Goal: Task Accomplishment & Management: Manage account settings

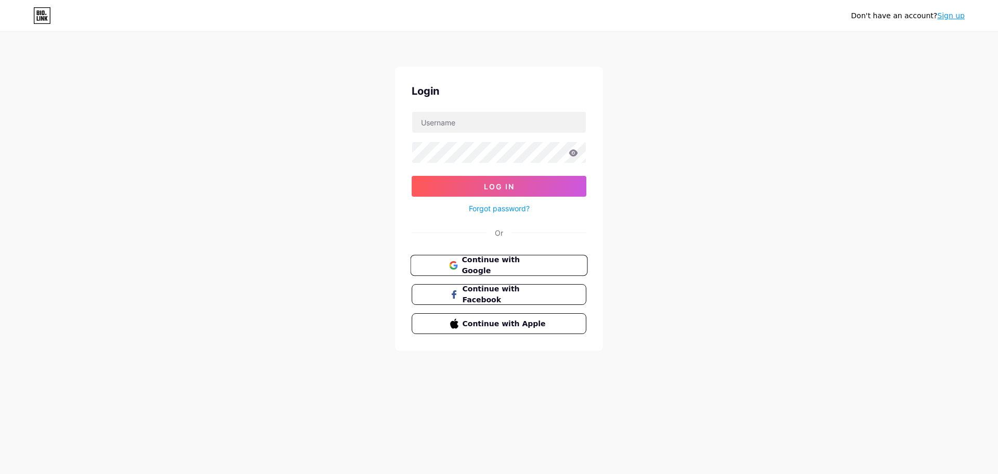
click at [477, 267] on span "Continue with Google" at bounding box center [505, 265] width 87 height 22
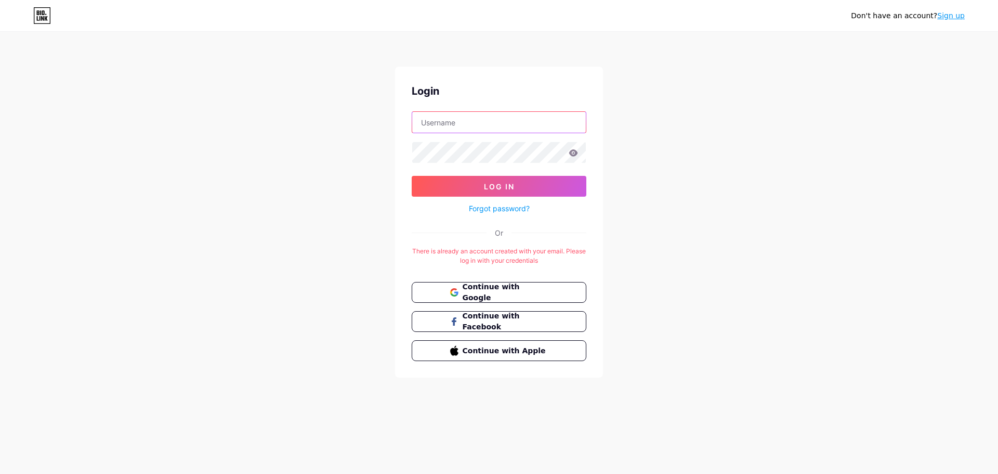
click at [485, 127] on input "text" at bounding box center [499, 122] width 174 height 21
type input "jebologistics14@gmail.com"
click at [468, 181] on button "Log In" at bounding box center [499, 186] width 175 height 21
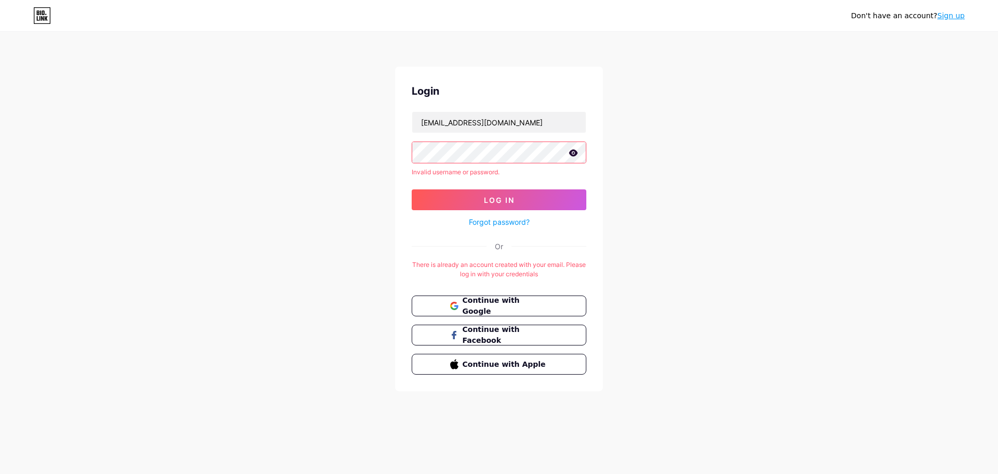
click at [572, 152] on icon at bounding box center [573, 152] width 9 height 7
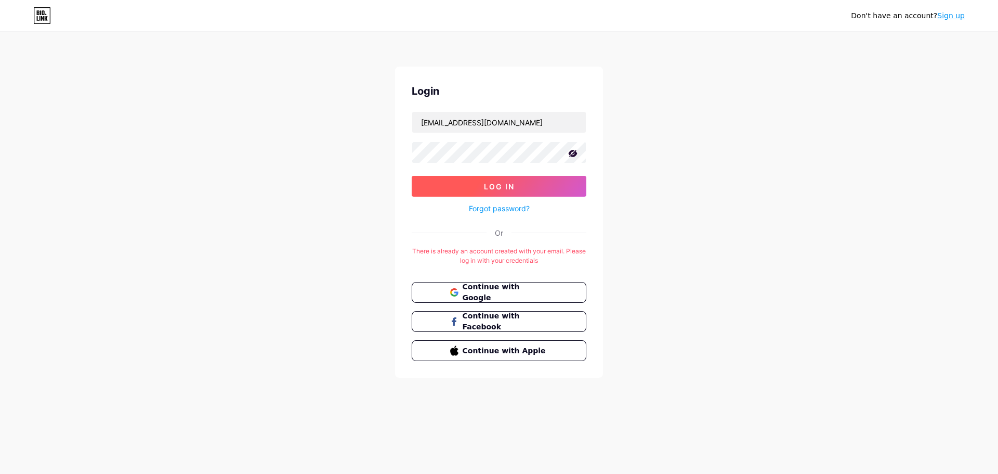
click at [481, 189] on button "Log In" at bounding box center [499, 186] width 175 height 21
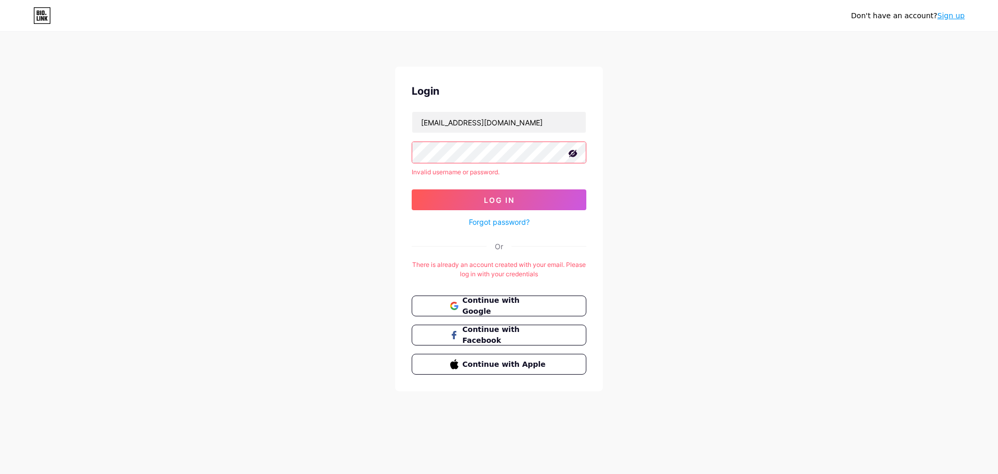
click at [399, 144] on div "Login jebologistics14@gmail.com Invalid username or password. Log In Forgot pas…" at bounding box center [499, 229] width 208 height 324
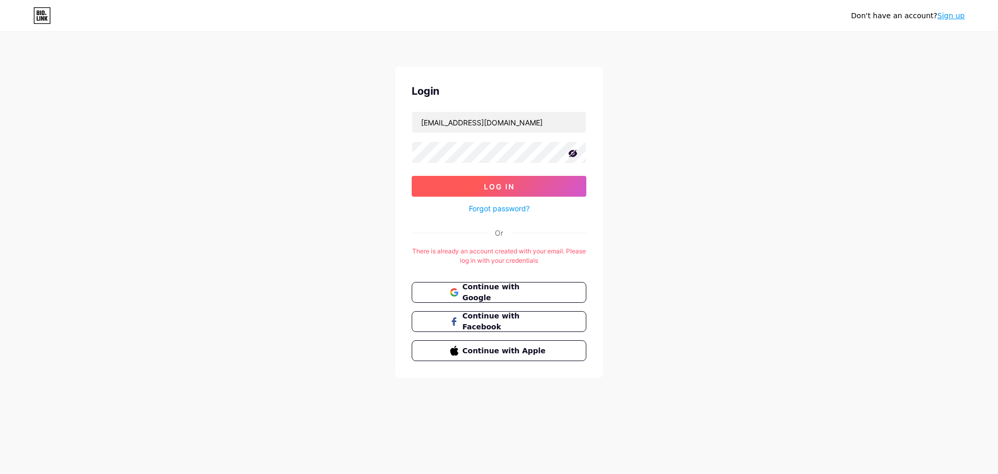
click at [485, 188] on span "Log In" at bounding box center [499, 186] width 31 height 9
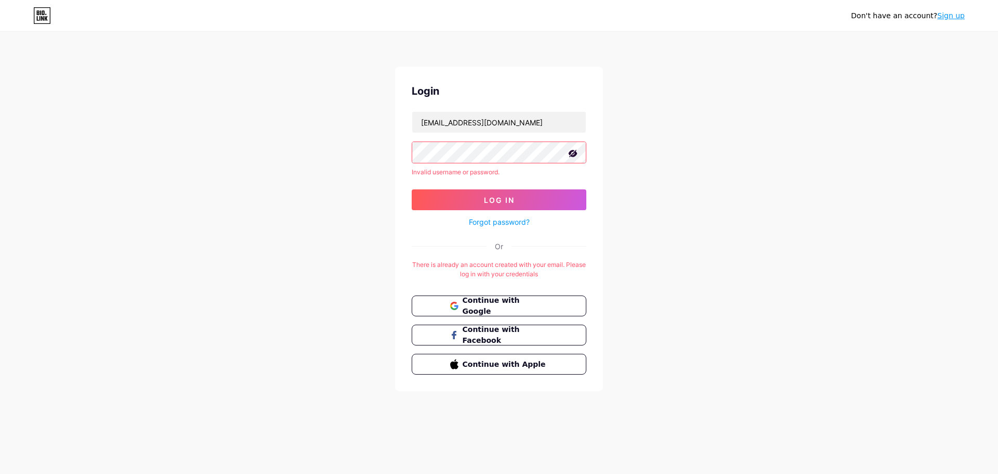
click at [492, 224] on link "Forgot password?" at bounding box center [499, 221] width 61 height 11
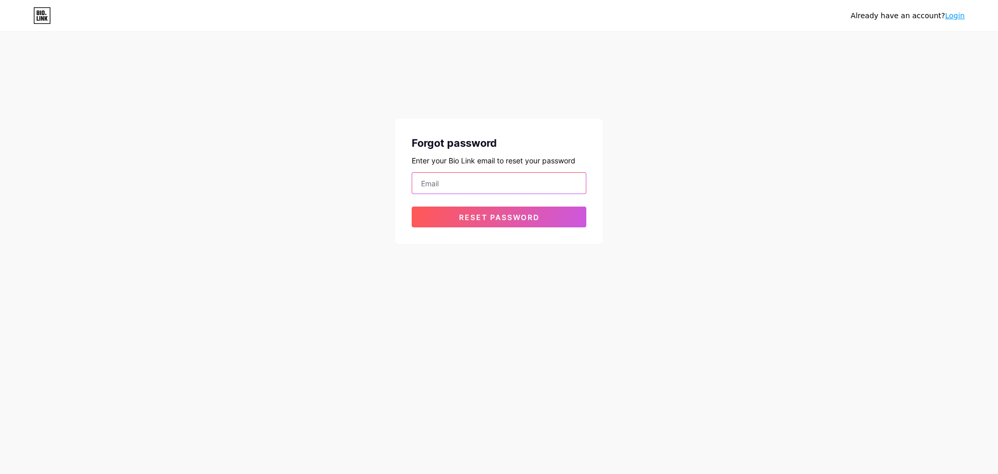
click at [473, 181] on input "email" at bounding box center [499, 183] width 174 height 21
type input "jebologistics14@gmail.com"
click at [478, 217] on span "Reset password" at bounding box center [499, 217] width 81 height 9
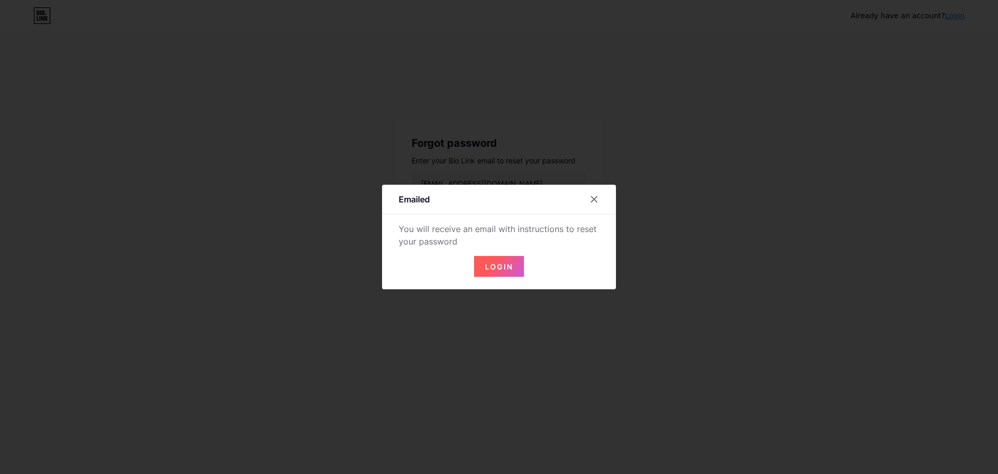
click at [509, 273] on button "Login" at bounding box center [499, 266] width 50 height 21
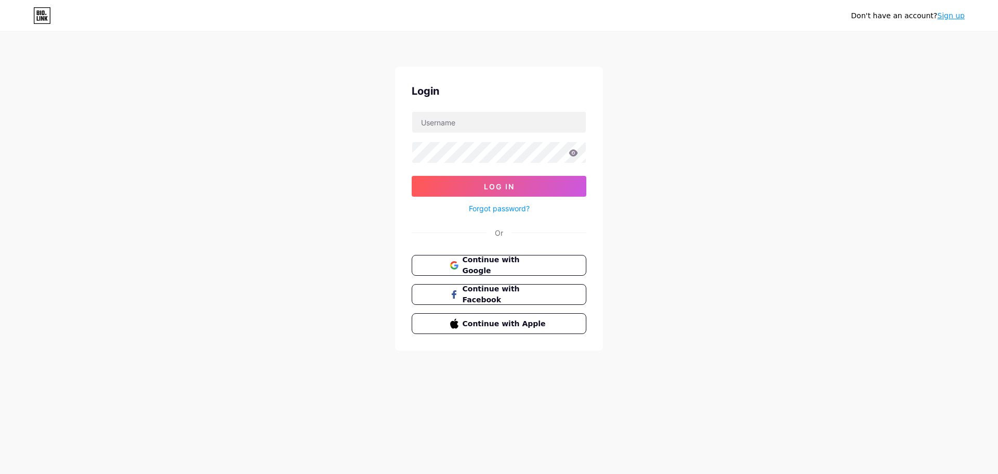
click at [508, 208] on link "Forgot password?" at bounding box center [499, 208] width 61 height 11
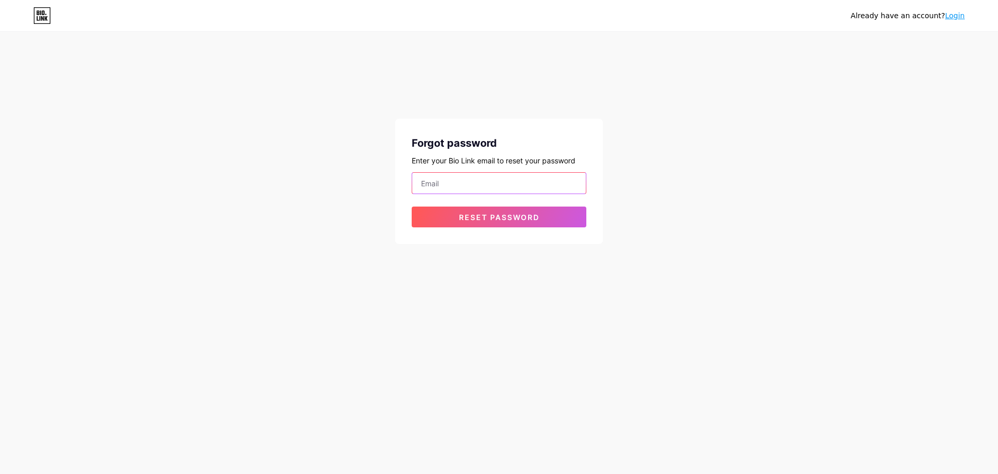
click at [480, 188] on input "email" at bounding box center [499, 183] width 174 height 21
type input "jebologistics14@gmail.com"
click at [488, 221] on button "Reset password" at bounding box center [499, 216] width 175 height 21
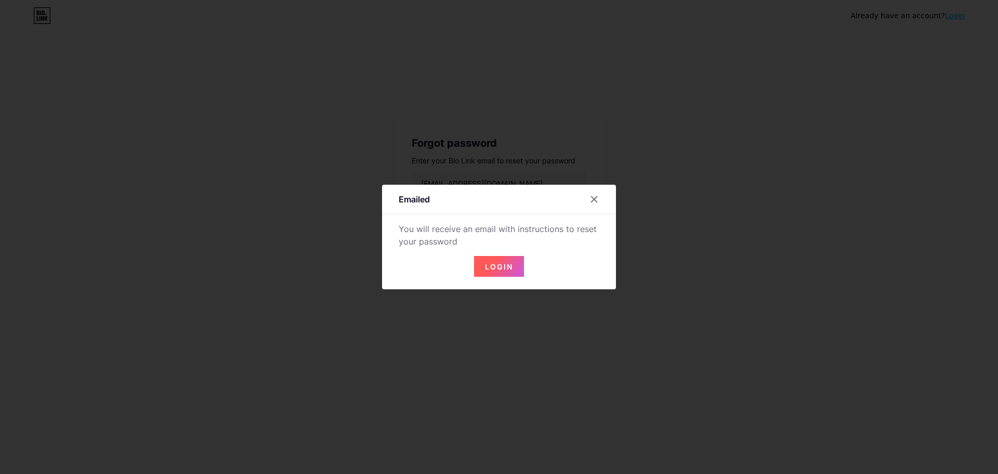
click at [506, 264] on span "Login" at bounding box center [499, 266] width 28 height 9
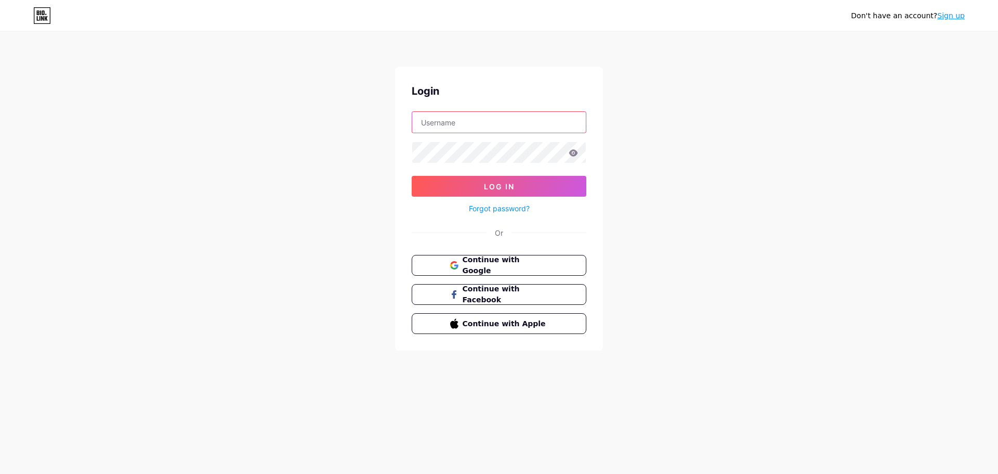
click at [466, 122] on input "text" at bounding box center [499, 122] width 174 height 21
type input "jebologistics14@gmail.com"
click at [515, 267] on span "Continue with Google" at bounding box center [505, 265] width 87 height 22
click at [494, 265] on span "Continue with Google" at bounding box center [505, 265] width 87 height 22
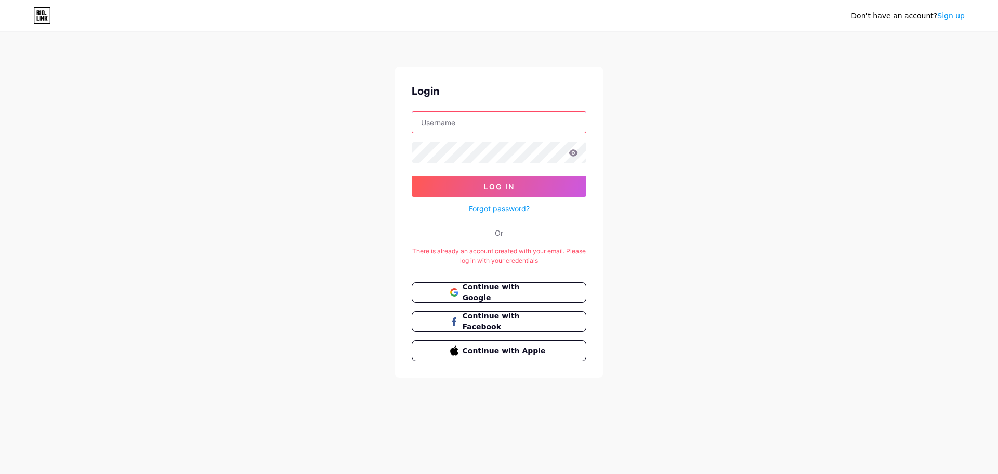
click at [461, 124] on input "text" at bounding box center [499, 122] width 174 height 21
type input "jebologistics14@gmail.com"
click at [576, 155] on icon at bounding box center [573, 152] width 9 height 7
click at [507, 182] on span "Log In" at bounding box center [499, 186] width 31 height 9
click at [487, 193] on button "Log In" at bounding box center [499, 186] width 175 height 21
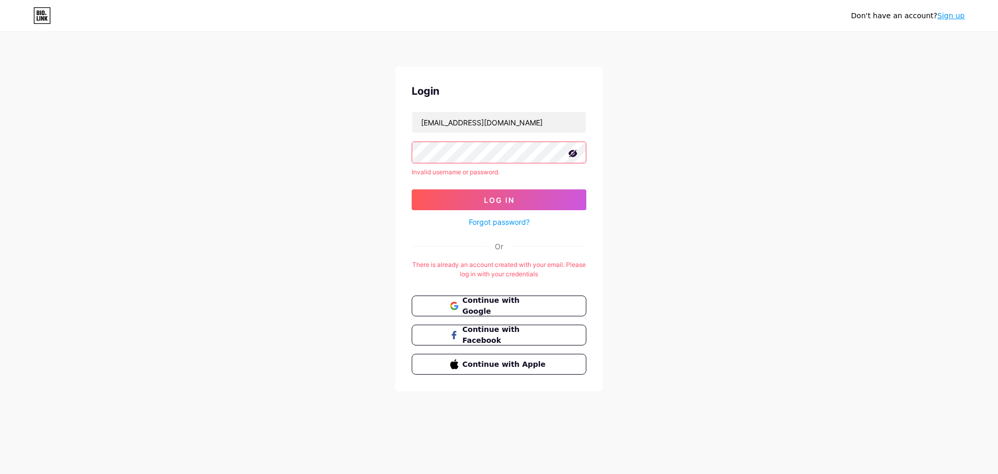
click at [381, 147] on div "Don't have an account? Sign up Login jebologistics14@gmail.com Invalid username…" at bounding box center [499, 212] width 998 height 424
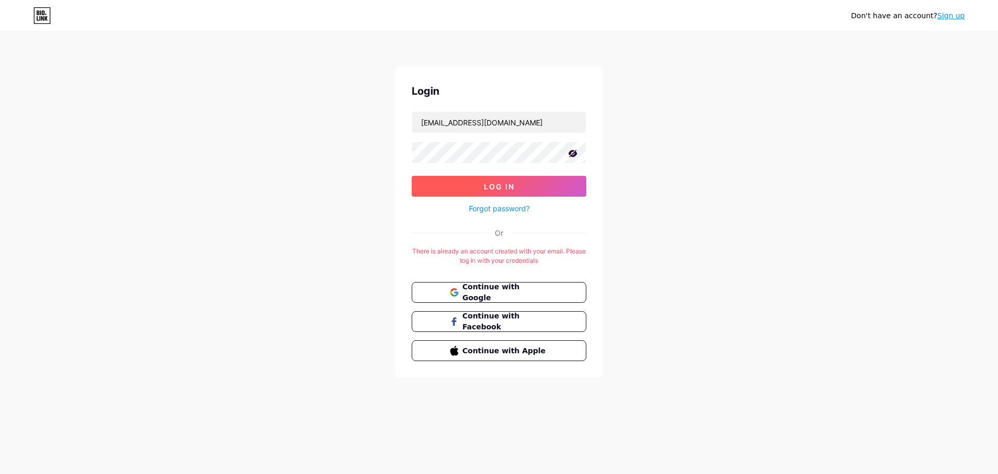
click at [486, 181] on button "Log In" at bounding box center [499, 186] width 175 height 21
click at [490, 182] on span "Log In" at bounding box center [499, 186] width 31 height 9
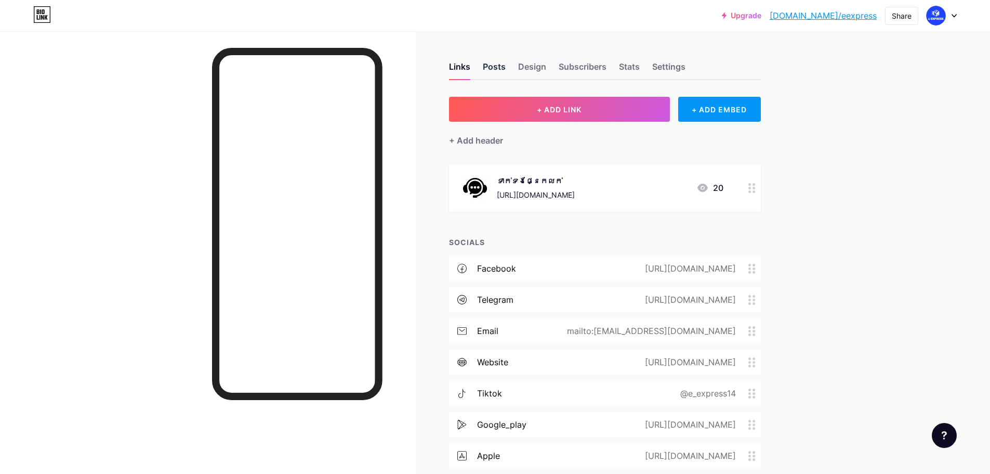
click at [505, 69] on div "Posts" at bounding box center [494, 69] width 23 height 19
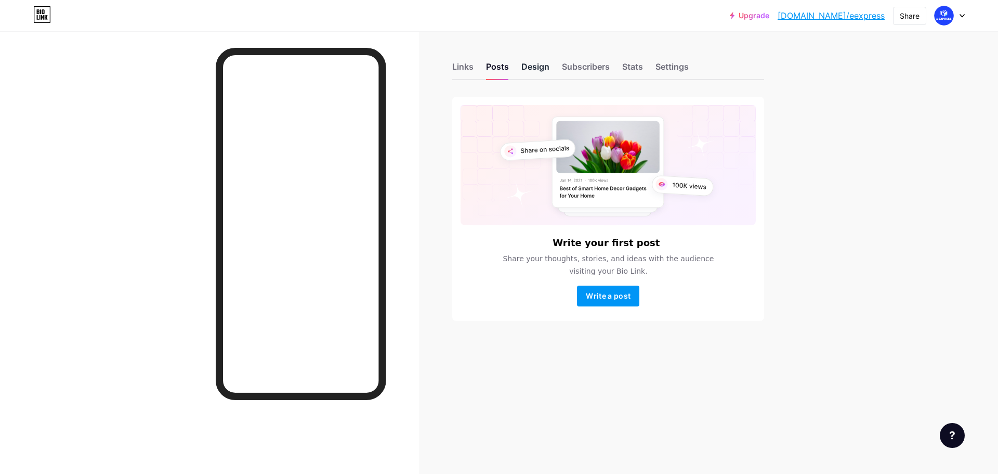
click at [530, 65] on div "Design" at bounding box center [535, 69] width 28 height 19
click at [660, 70] on div "Settings" at bounding box center [671, 69] width 33 height 19
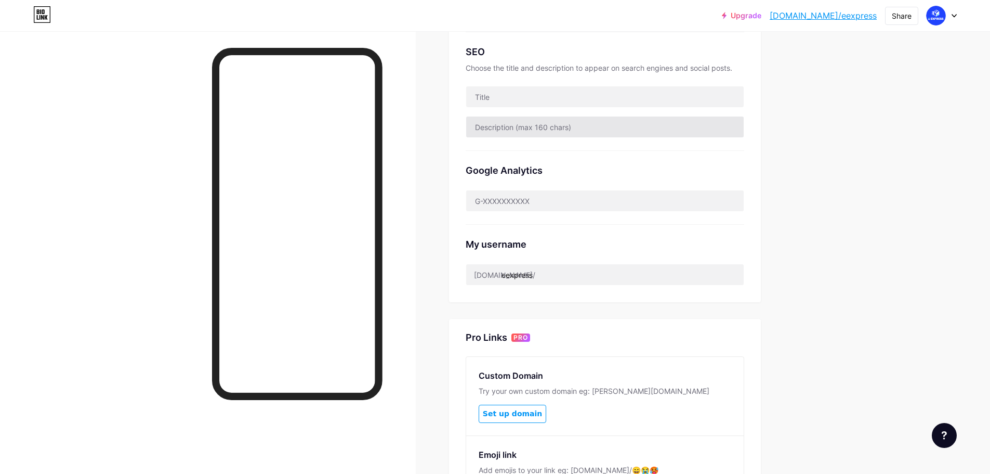
scroll to position [260, 0]
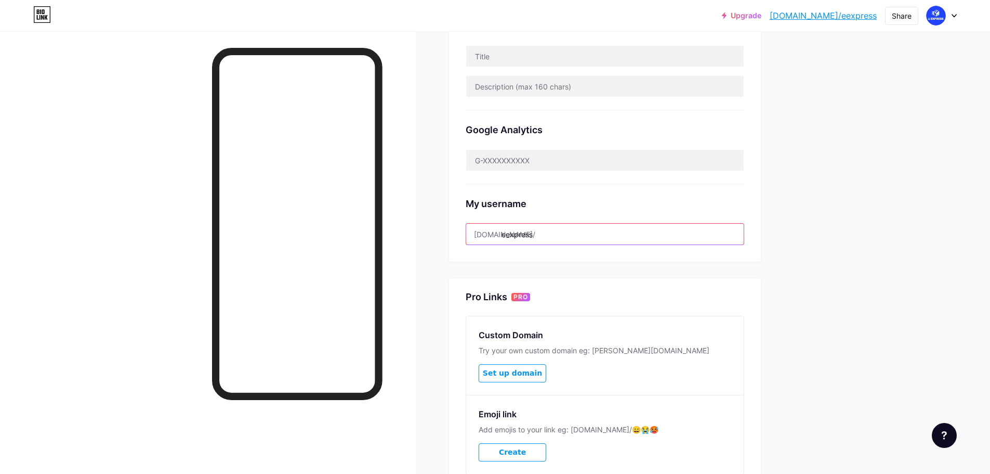
click at [550, 231] on input "eexpress" at bounding box center [605, 234] width 278 height 21
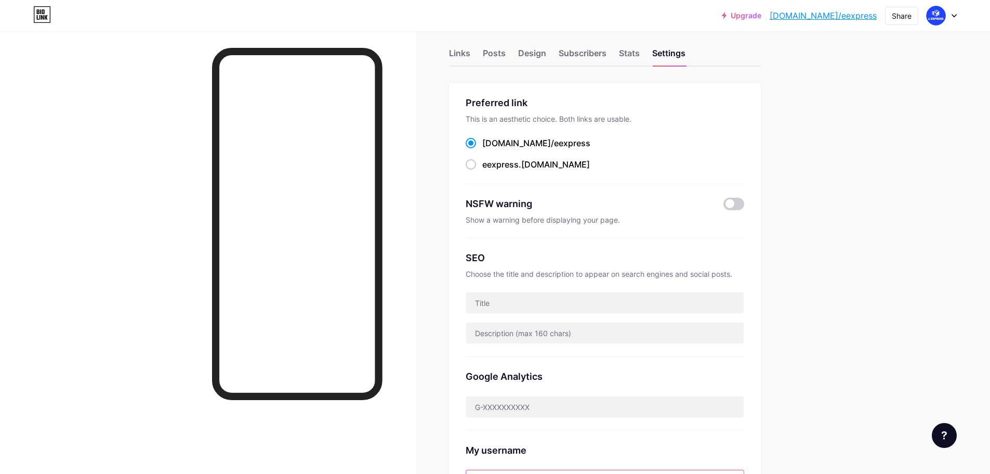
scroll to position [0, 0]
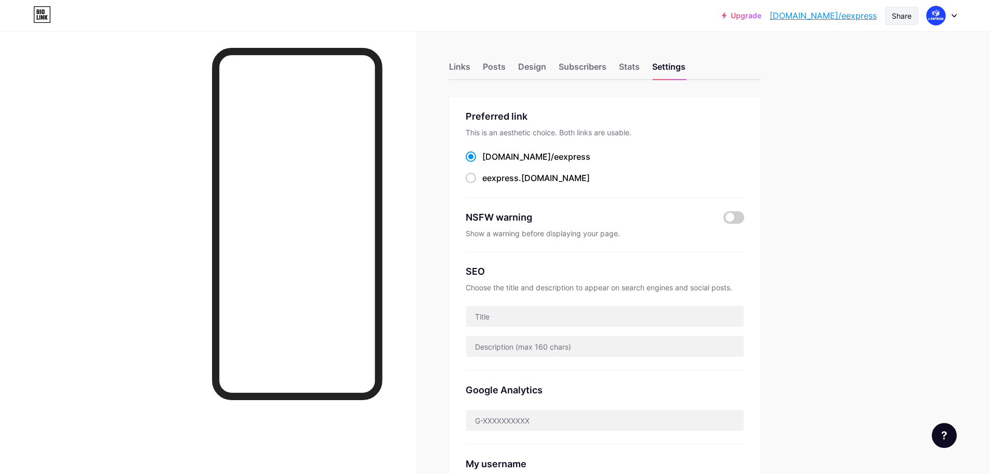
click at [901, 14] on div "Share" at bounding box center [902, 15] width 20 height 11
click at [810, 75] on div "Get my QR code" at bounding box center [828, 78] width 65 height 12
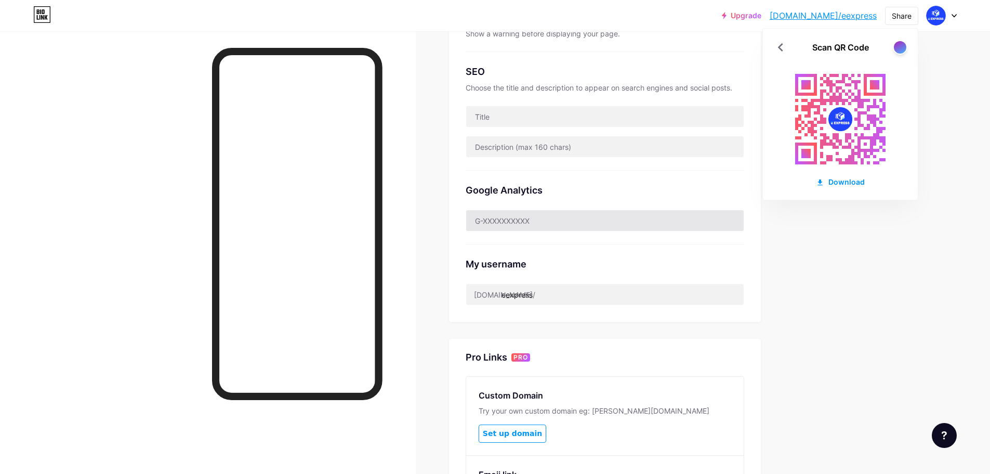
scroll to position [260, 0]
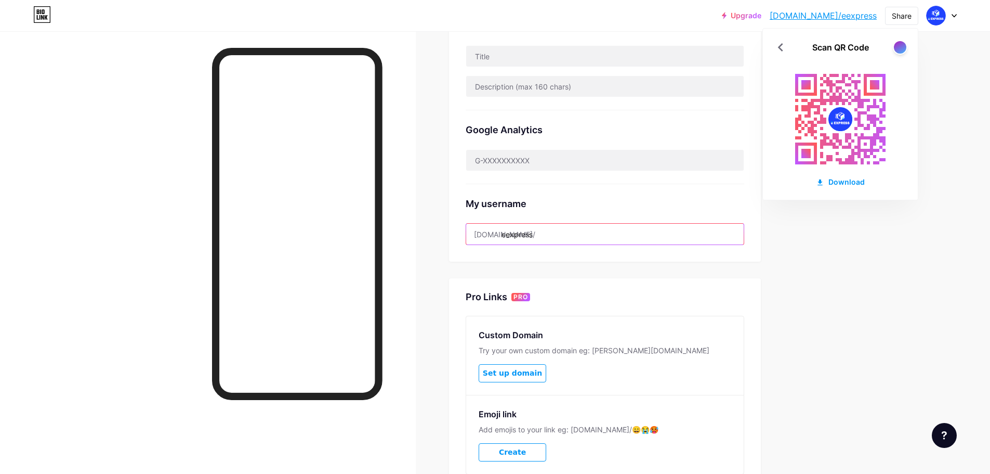
click at [564, 238] on input "eexpress" at bounding box center [605, 234] width 278 height 21
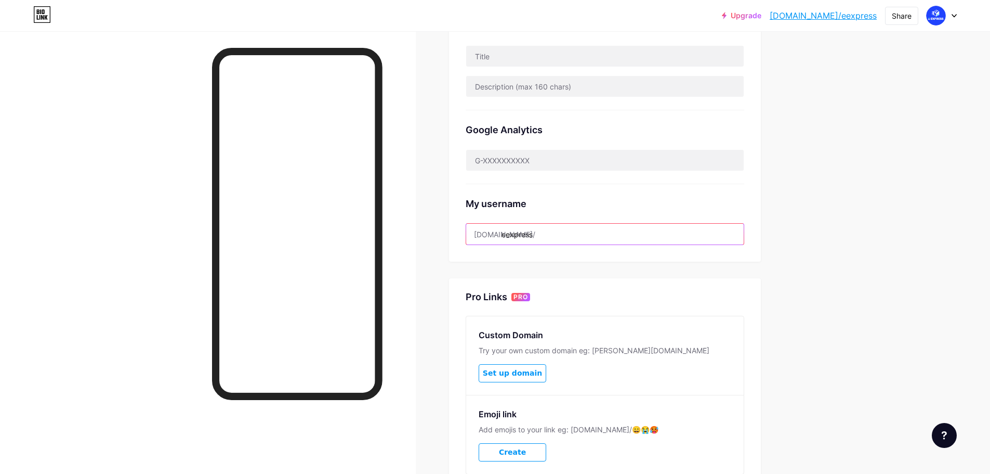
click at [567, 232] on input "eexpress" at bounding box center [605, 234] width 278 height 21
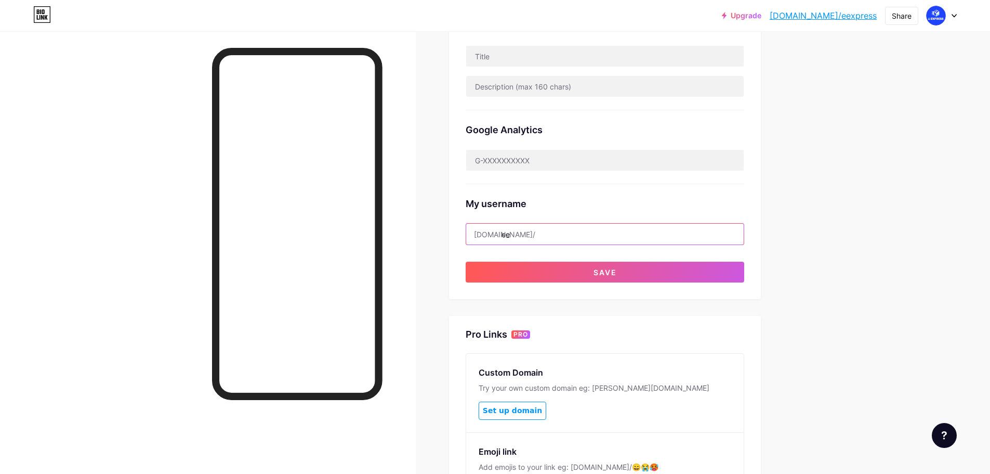
type input "e"
drag, startPoint x: 555, startPoint y: 236, endPoint x: 503, endPoint y: 235, distance: 52.5
click at [503, 235] on div "bio.link/ jeboligistics" at bounding box center [605, 234] width 279 height 22
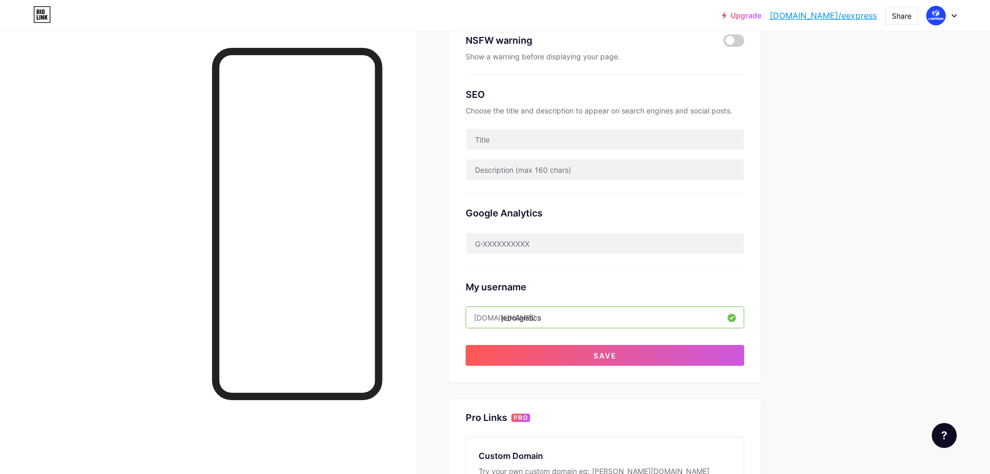
scroll to position [104, 0]
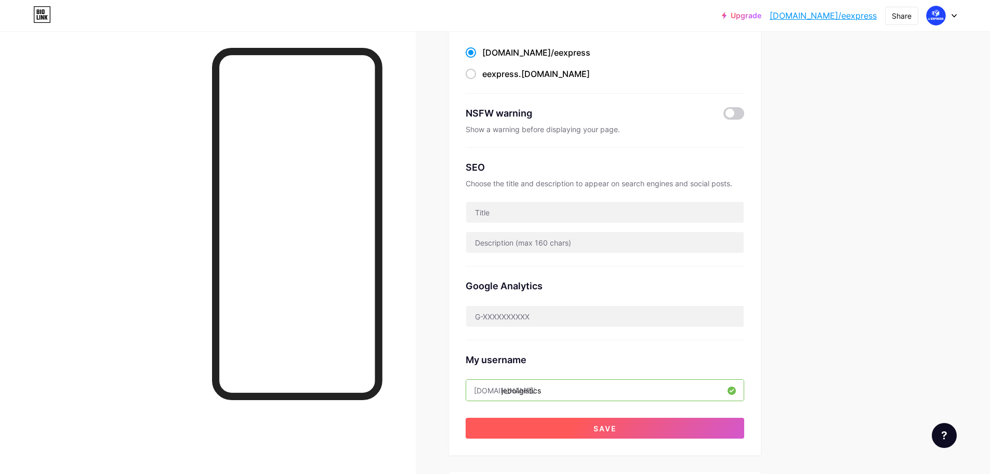
type input "jeboligistics"
click at [606, 429] on span "Save" at bounding box center [605, 428] width 23 height 9
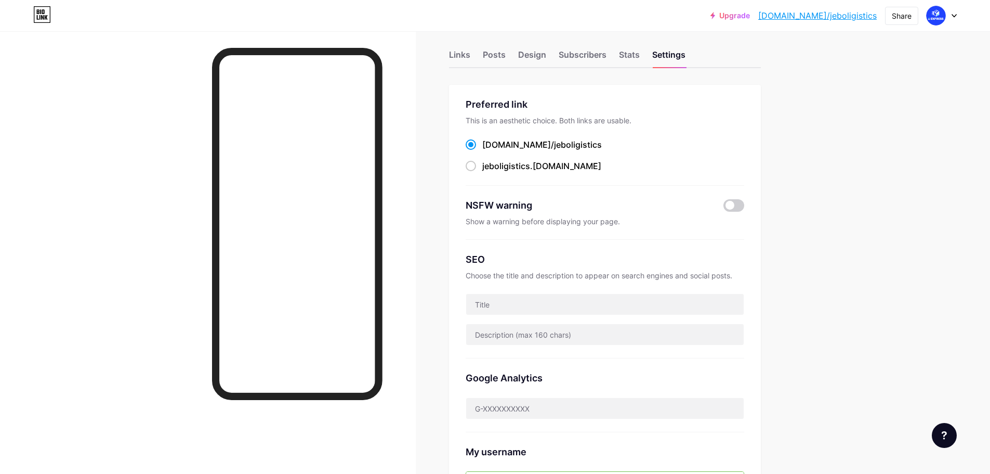
scroll to position [0, 0]
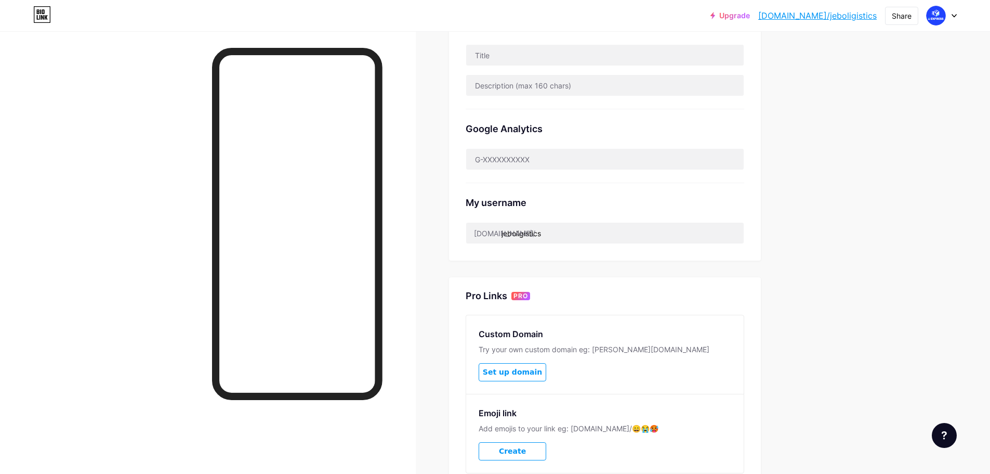
scroll to position [312, 0]
